Goal: Task Accomplishment & Management: Manage account settings

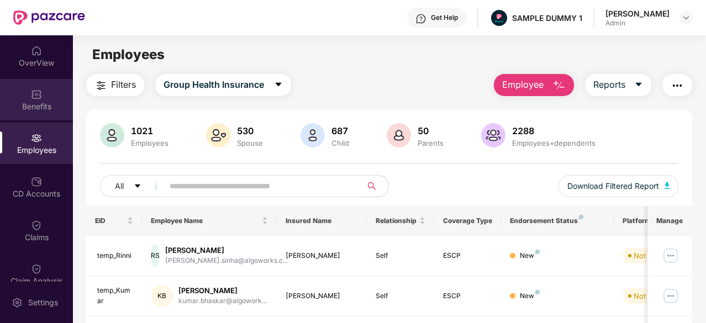
scroll to position [17, 0]
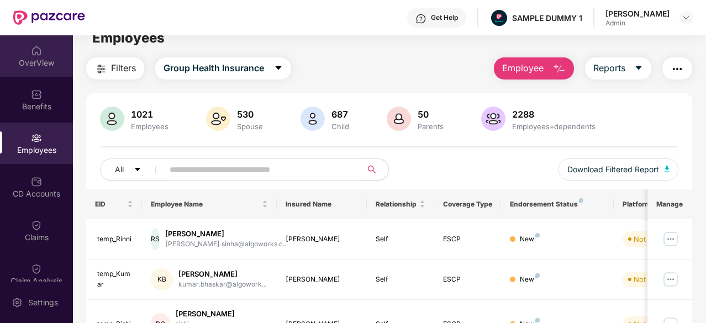
click at [45, 69] on div "OverView" at bounding box center [36, 55] width 73 height 41
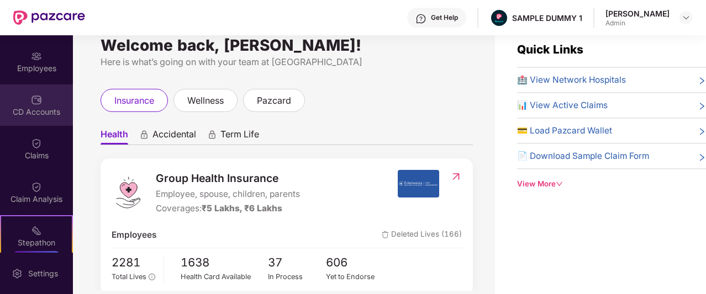
scroll to position [82, 0]
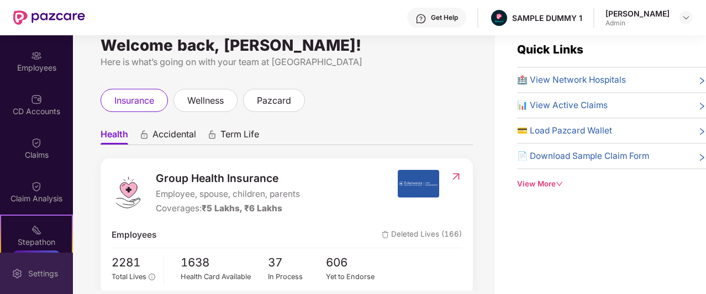
click at [18, 278] on img at bounding box center [17, 273] width 11 height 11
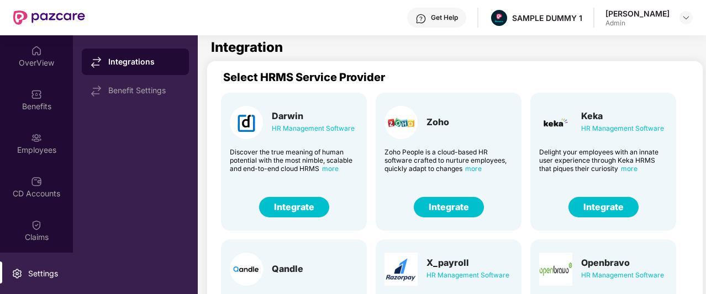
scroll to position [273, 1]
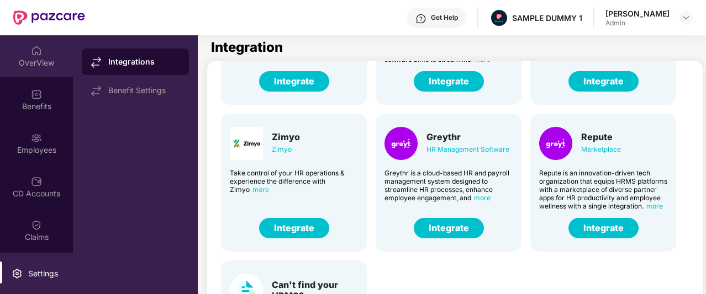
click at [36, 70] on div "OverView" at bounding box center [36, 55] width 73 height 41
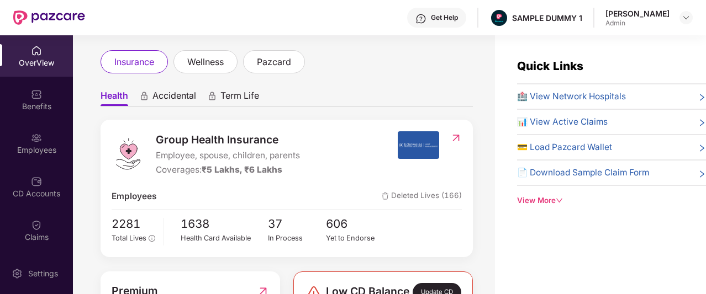
scroll to position [76, 0]
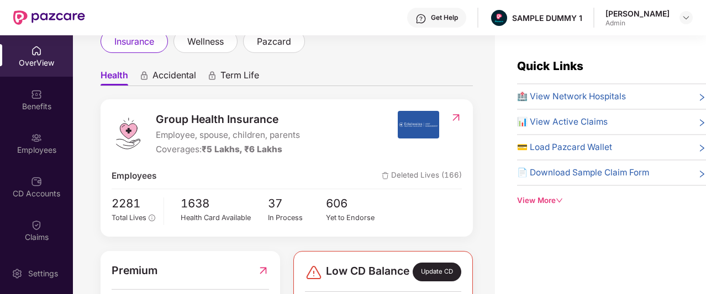
click at [426, 22] on img at bounding box center [420, 18] width 11 height 11
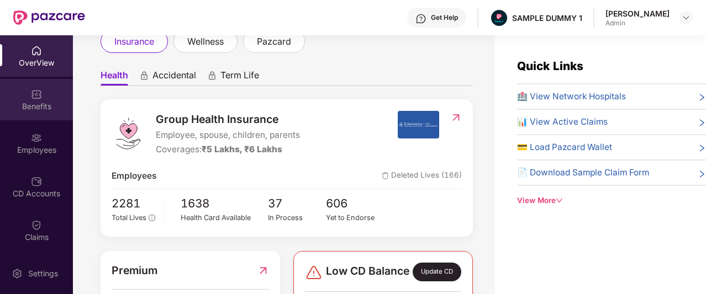
click at [22, 98] on div "Benefits" at bounding box center [36, 99] width 73 height 41
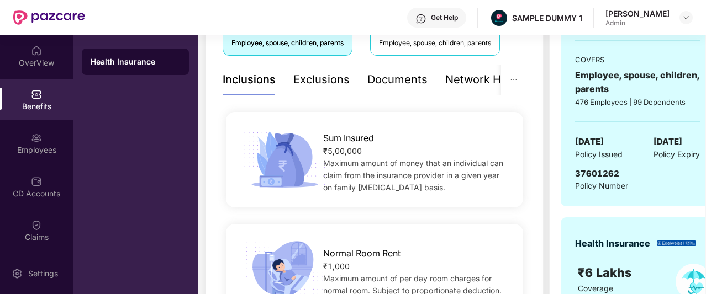
scroll to position [179, 0]
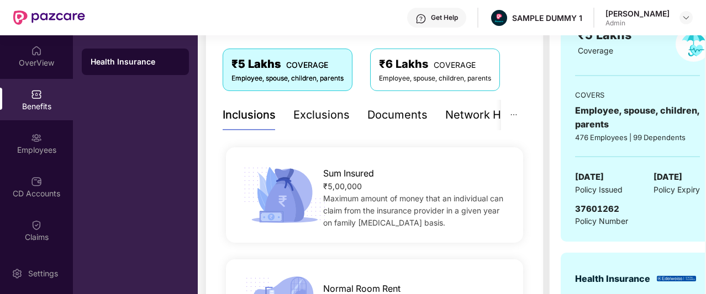
click at [310, 114] on div "Exclusions" at bounding box center [321, 115] width 56 height 17
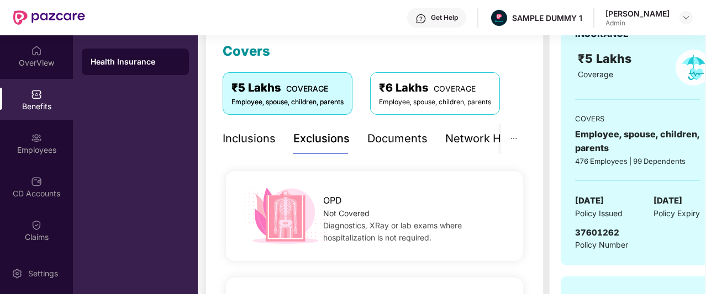
scroll to position [155, 0]
click at [385, 135] on div "Documents" at bounding box center [397, 139] width 60 height 17
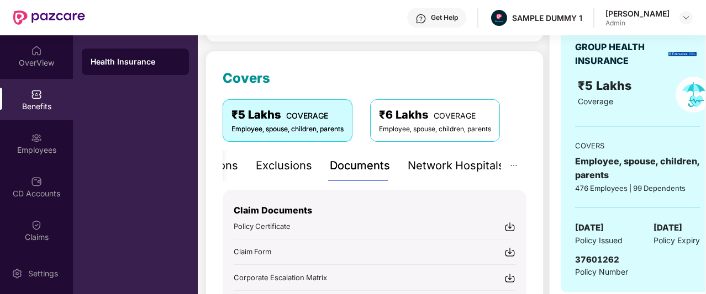
scroll to position [127, 0]
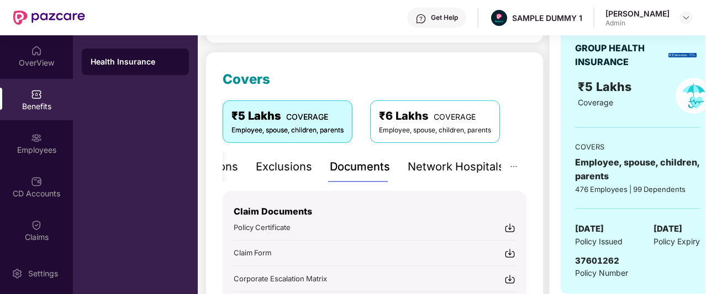
click at [451, 167] on div "Network Hospitals" at bounding box center [455, 166] width 97 height 17
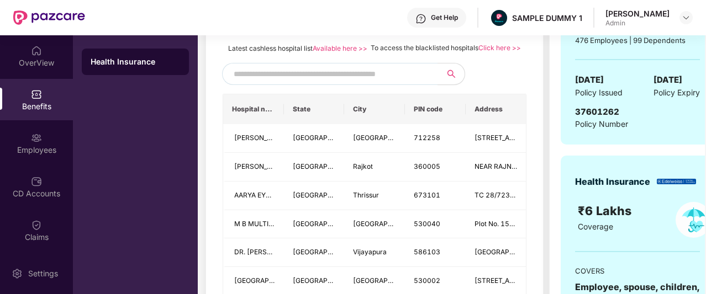
scroll to position [158, 0]
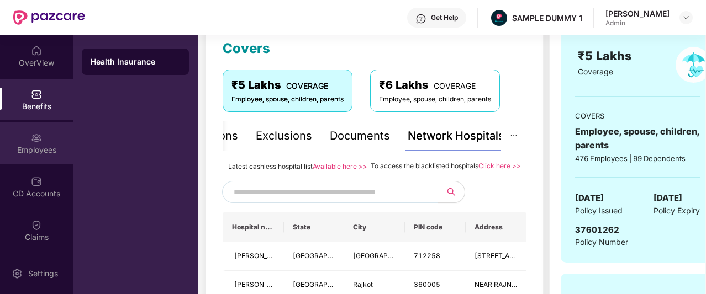
click at [11, 140] on div "Employees" at bounding box center [36, 143] width 73 height 41
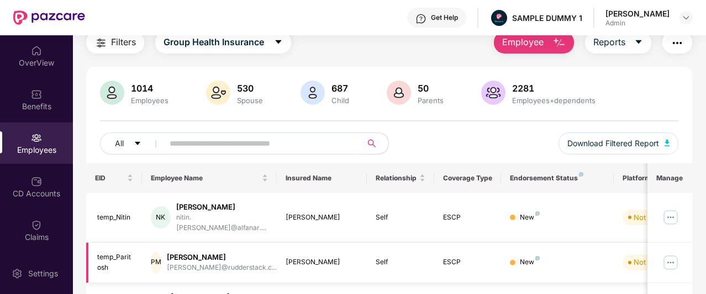
scroll to position [31, 0]
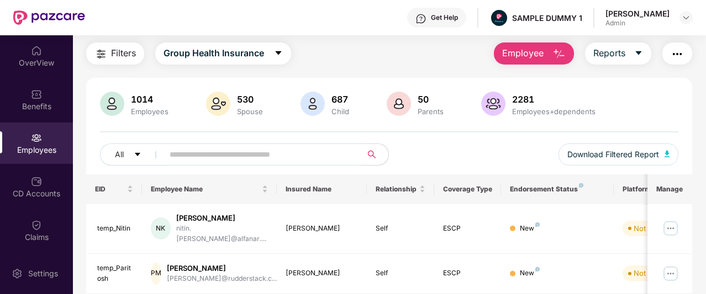
click at [549, 49] on button "Employee" at bounding box center [534, 54] width 80 height 22
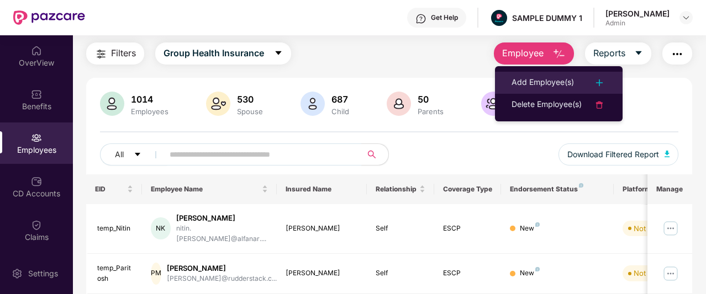
click at [543, 73] on li "Add Employee(s)" at bounding box center [559, 83] width 128 height 22
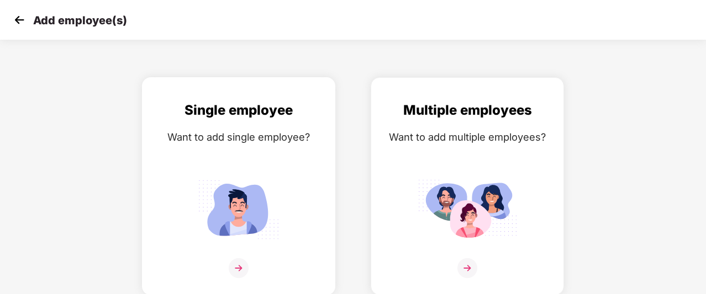
click at [205, 155] on div "Single employee Want to add single employee?" at bounding box center [238, 196] width 170 height 192
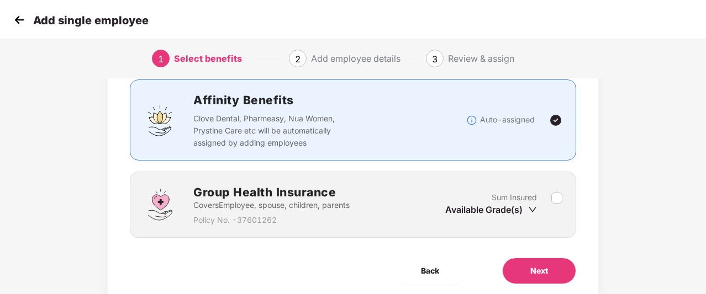
scroll to position [74, 0]
click at [521, 258] on button "Next" at bounding box center [539, 271] width 74 height 27
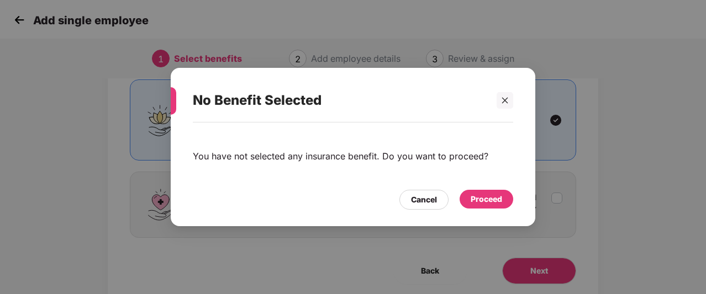
click at [491, 202] on div "Proceed" at bounding box center [485, 199] width 31 height 12
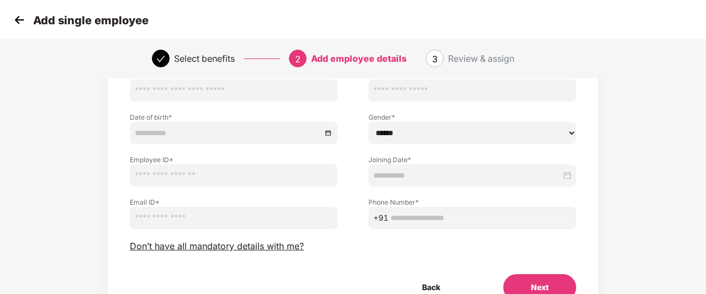
scroll to position [106, 0]
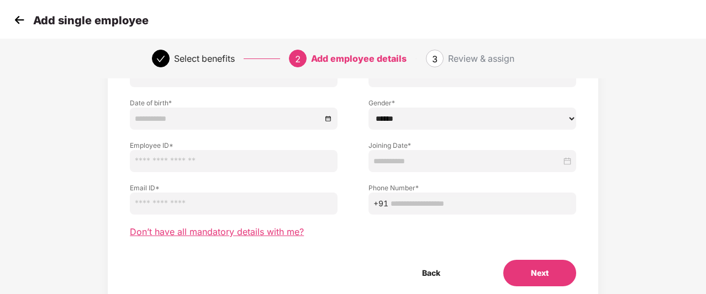
click at [226, 234] on span "Don’t have all mandatory details with me?" at bounding box center [217, 232] width 174 height 12
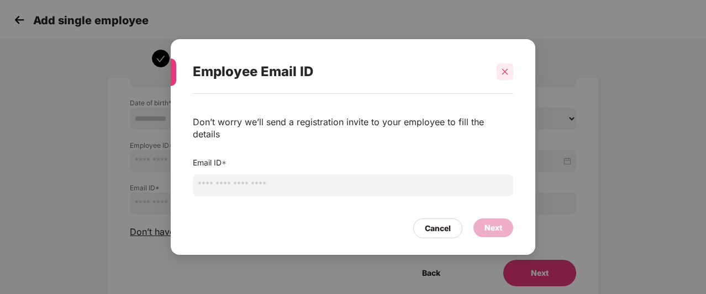
click at [502, 80] on div at bounding box center [504, 71] width 17 height 17
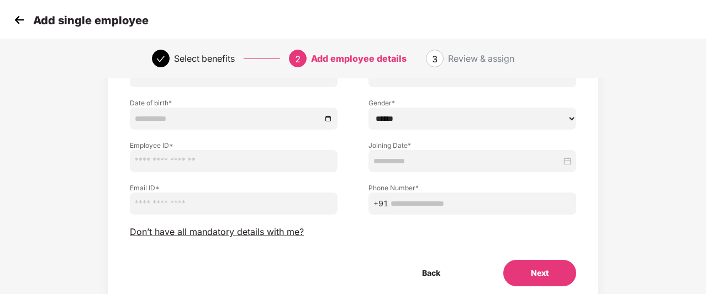
click at [22, 20] on img at bounding box center [19, 20] width 17 height 17
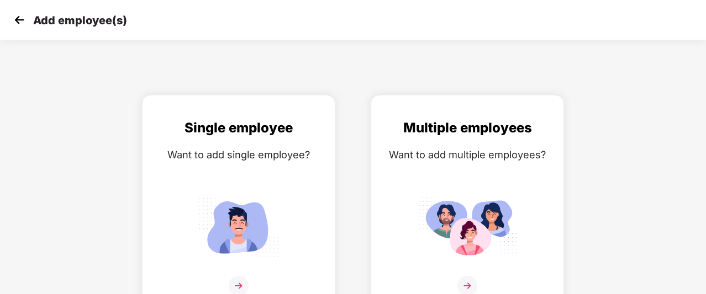
click at [22, 20] on img at bounding box center [19, 20] width 17 height 17
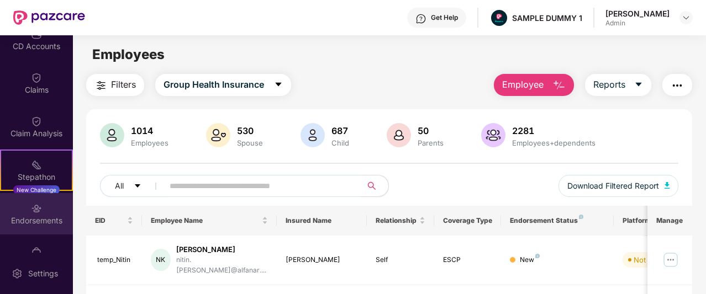
scroll to position [146, 0]
click at [30, 218] on div "Endorsements" at bounding box center [36, 221] width 73 height 11
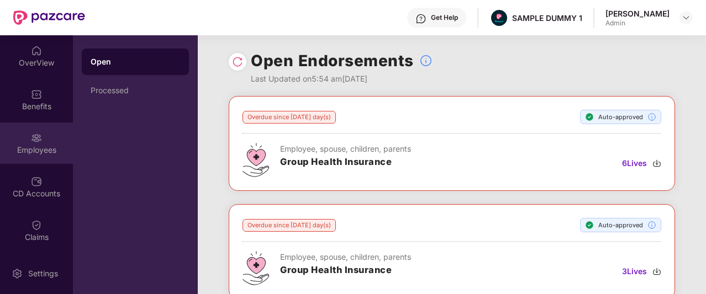
scroll to position [74, 0]
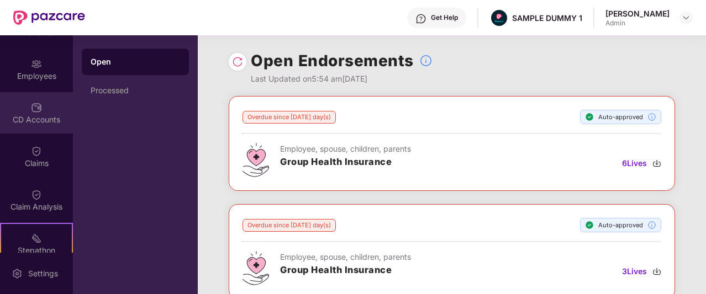
click at [46, 121] on div "CD Accounts" at bounding box center [36, 119] width 73 height 11
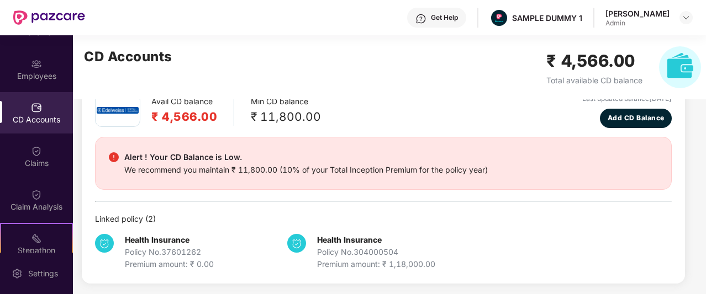
scroll to position [62, 0]
drag, startPoint x: 353, startPoint y: 153, endPoint x: 635, endPoint y: 147, distance: 281.7
click at [635, 147] on div "Alert ! Your CD Balance is Low. We recommend you maintain ₹ 11,800.00 (10% of y…" at bounding box center [383, 162] width 576 height 53
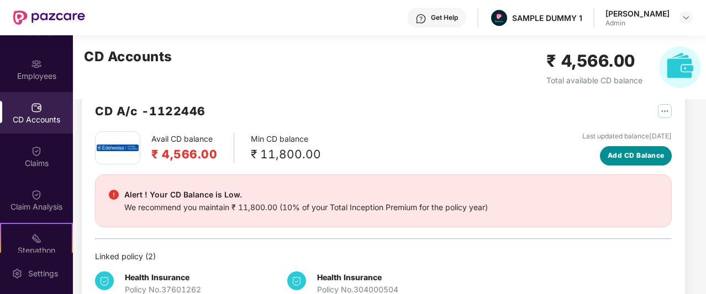
click at [634, 149] on button "Add CD Balance" at bounding box center [636, 155] width 72 height 19
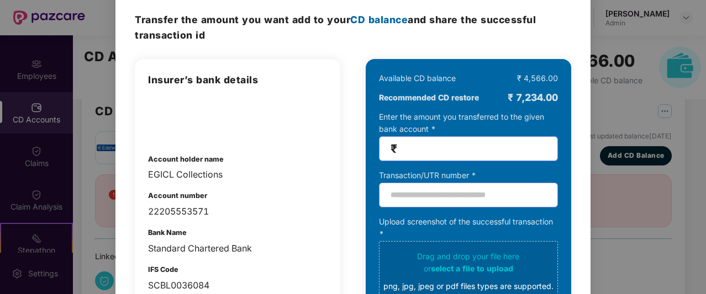
scroll to position [0, 0]
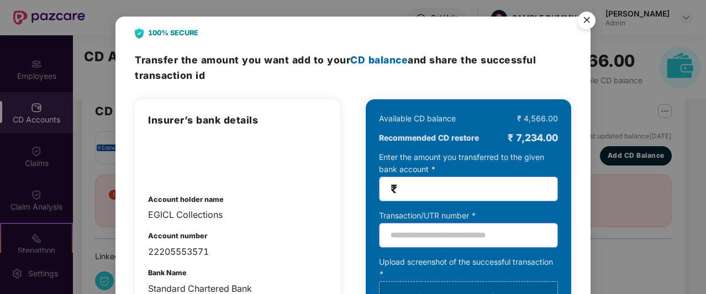
click at [584, 22] on img "Close" at bounding box center [586, 22] width 31 height 31
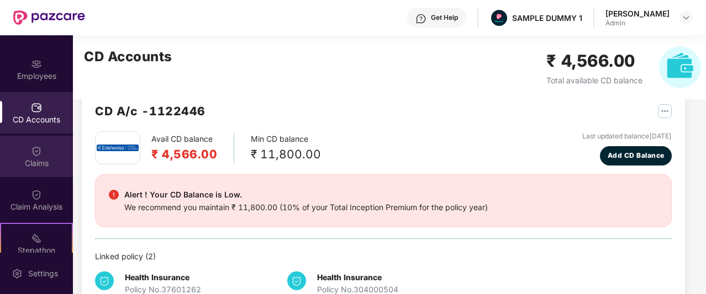
click at [25, 167] on div "Claims" at bounding box center [36, 163] width 73 height 11
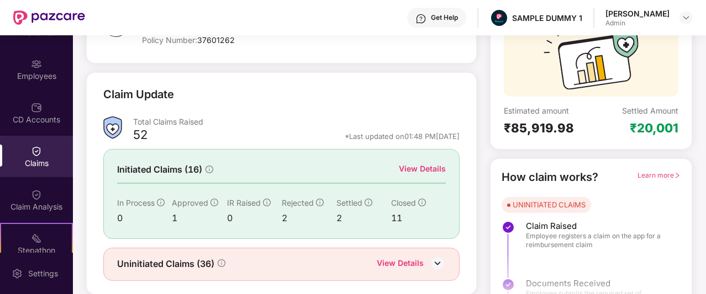
scroll to position [109, 0]
click at [420, 167] on div "View Details" at bounding box center [422, 168] width 47 height 12
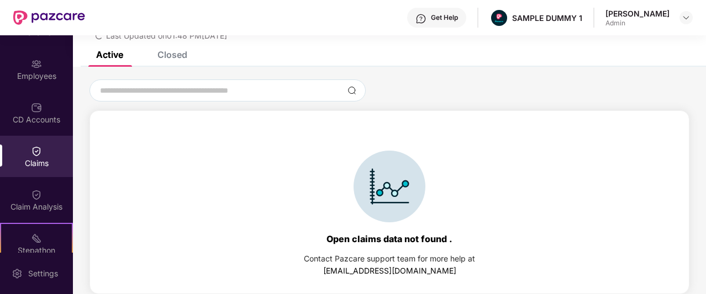
scroll to position [47, 0]
click at [174, 61] on div "Closed" at bounding box center [164, 55] width 46 height 24
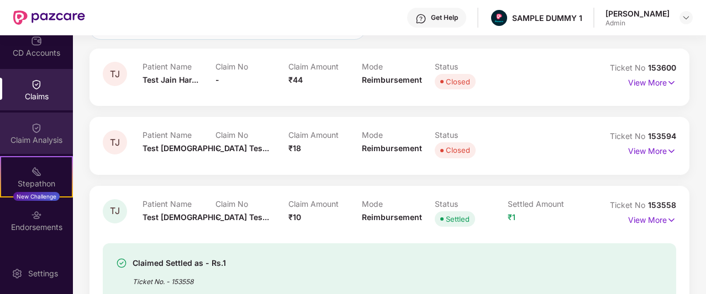
scroll to position [162, 0]
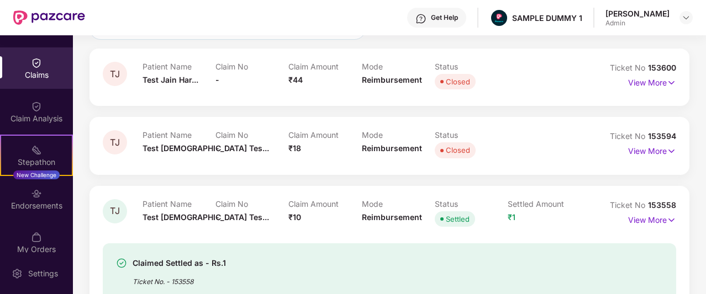
click at [32, 161] on div "Stepathon" at bounding box center [36, 162] width 71 height 11
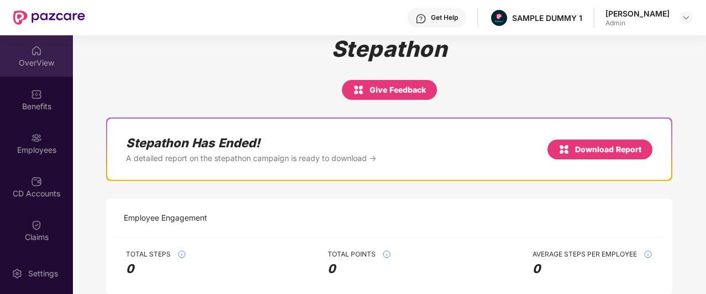
click at [43, 52] on div "OverView" at bounding box center [36, 55] width 73 height 41
